Goal: Task Accomplishment & Management: Manage account settings

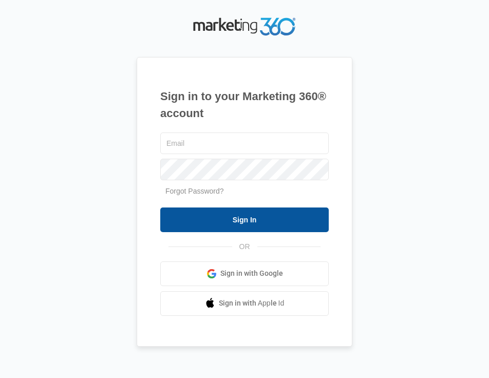
type input "[PERSON_NAME][EMAIL_ADDRESS][PERSON_NAME][DOMAIN_NAME]"
click at [240, 215] on input "Sign In" at bounding box center [244, 220] width 169 height 25
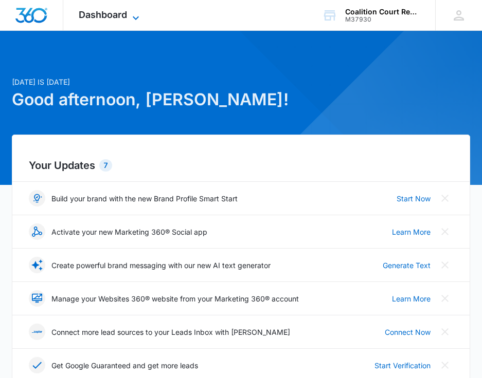
click at [99, 15] on span "Dashboard" at bounding box center [103, 14] width 48 height 11
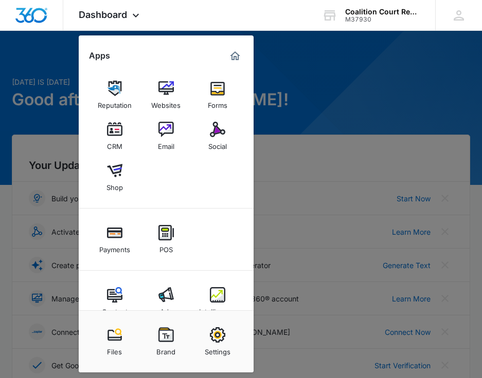
click at [168, 135] on img at bounding box center [165, 129] width 15 height 15
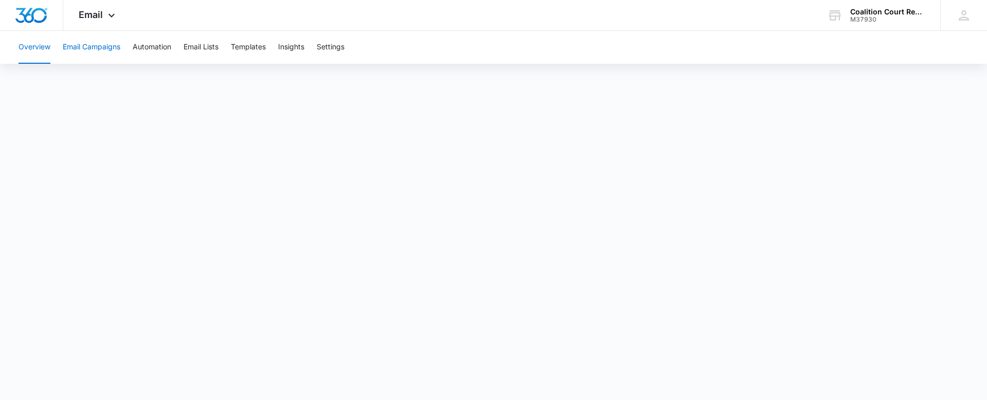
click at [81, 43] on button "Email Campaigns" at bounding box center [92, 47] width 58 height 33
